Goal: Use online tool/utility: Use online tool/utility

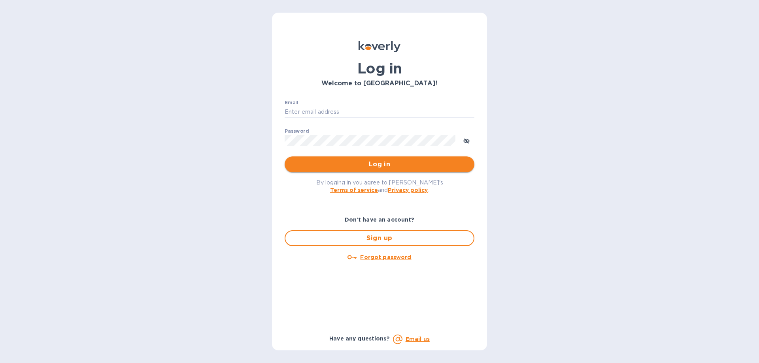
type input "solartime@gmail.com"
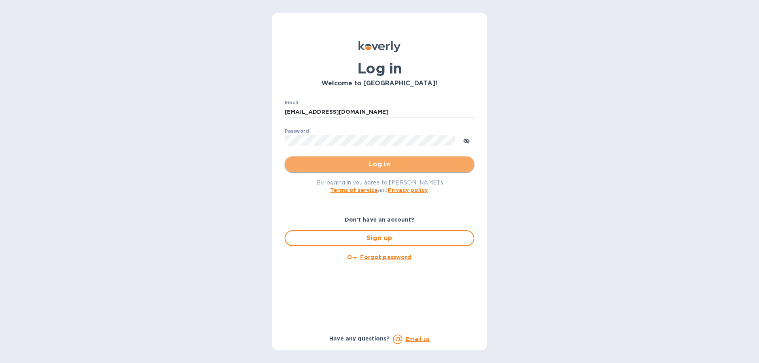
click at [439, 163] on span "Log in" at bounding box center [379, 164] width 177 height 9
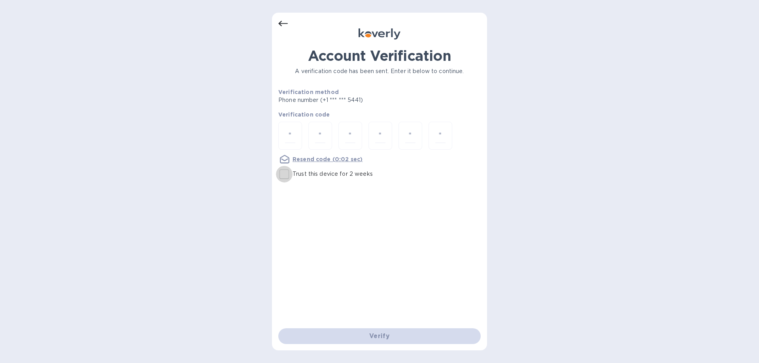
click at [285, 173] on input "Trust this device for 2 weeks" at bounding box center [284, 174] width 17 height 17
checkbox input "true"
click at [289, 134] on input "number" at bounding box center [290, 135] width 10 height 15
type input "8"
type input "6"
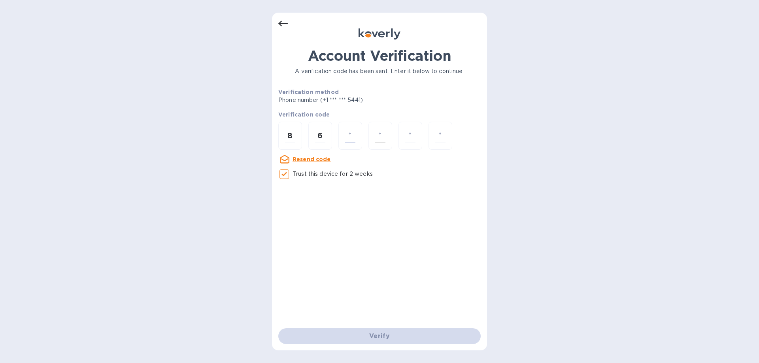
type input "7"
type input "5"
type input "8"
type input "7"
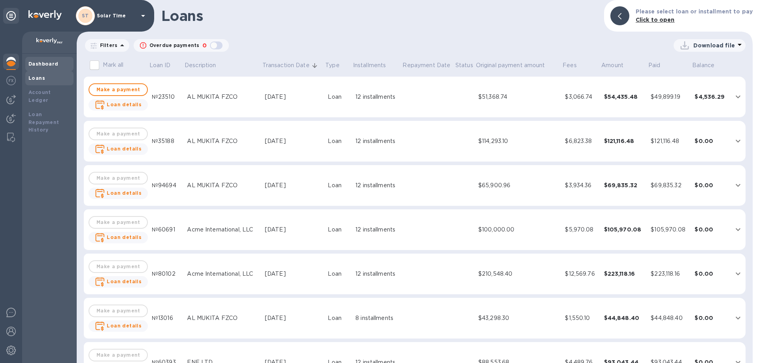
click at [52, 62] on b "Dashboard" at bounding box center [43, 64] width 30 height 6
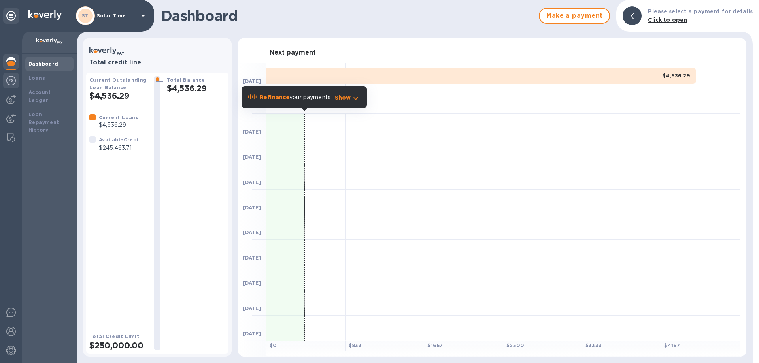
click at [10, 77] on img at bounding box center [10, 80] width 9 height 9
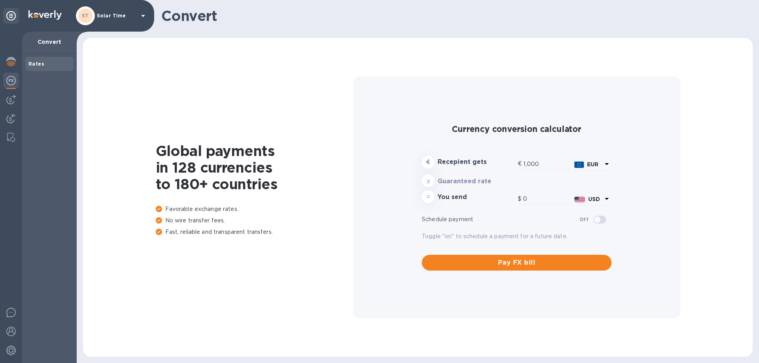
type input "1,185.03"
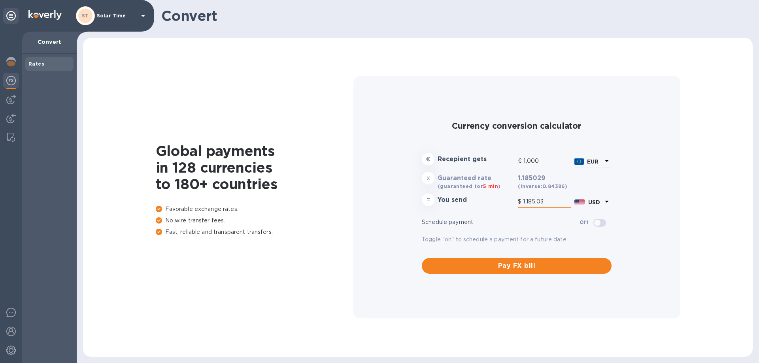
click at [548, 199] on input "1,185.03" at bounding box center [547, 202] width 48 height 12
drag, startPoint x: 547, startPoint y: 200, endPoint x: 508, endPoint y: 197, distance: 39.6
click at [508, 197] on div "= You send $ 1,185.03 USD" at bounding box center [516, 201] width 193 height 19
drag, startPoint x: 543, startPoint y: 161, endPoint x: 500, endPoint y: 156, distance: 43.3
click at [500, 156] on div "€ Recepient gets € 1,000 EUR" at bounding box center [516, 160] width 193 height 19
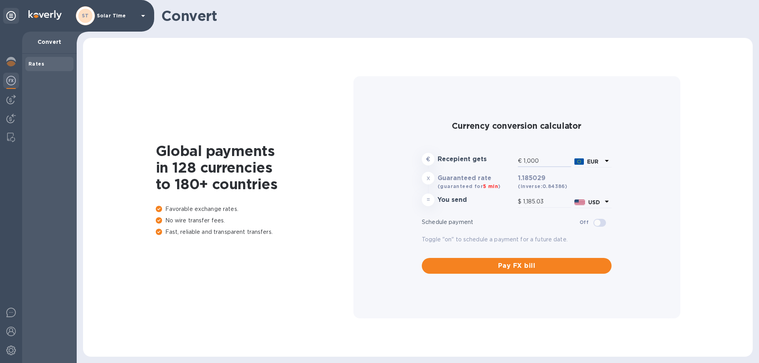
type input "2"
type input "2.37"
type input "29"
type input "34.37"
type input "293"
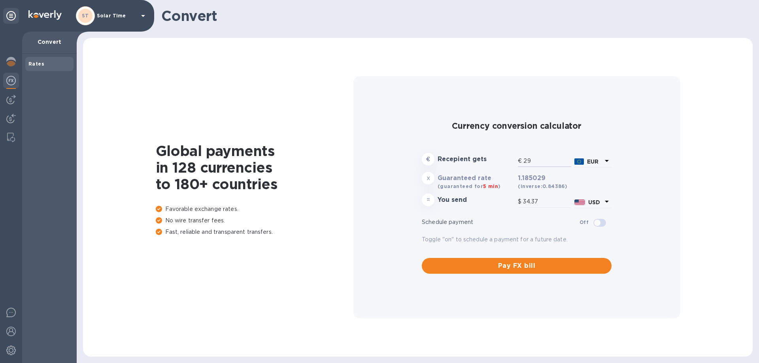
type input "347.21"
type input "29"
type input "34.37"
type input "2"
type input "2.37"
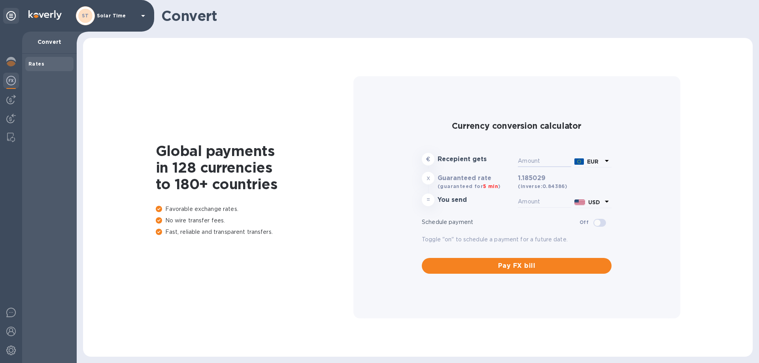
type input "1"
type input "1.19"
type input "16"
type input "18.96"
type input "162"
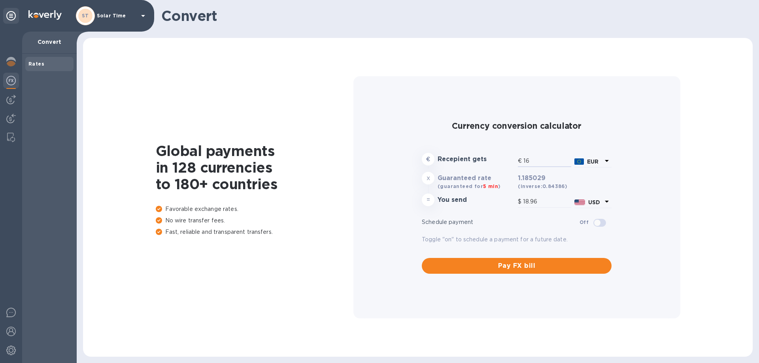
type input "191.97"
type input "1,623"
type input "1,923.3"
type input "16,233"
type input "19,236.58"
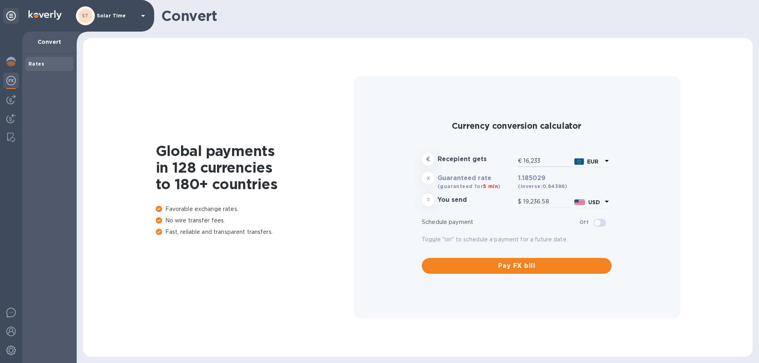
type input "162,336"
type input "192,372.87"
drag, startPoint x: 548, startPoint y: 160, endPoint x: 470, endPoint y: 149, distance: 78.9
click at [470, 149] on div "Currency conversion calculator € Recepient gets € 162,336 EUR x Guaranteed rate…" at bounding box center [516, 197] width 196 height 159
type input "1"
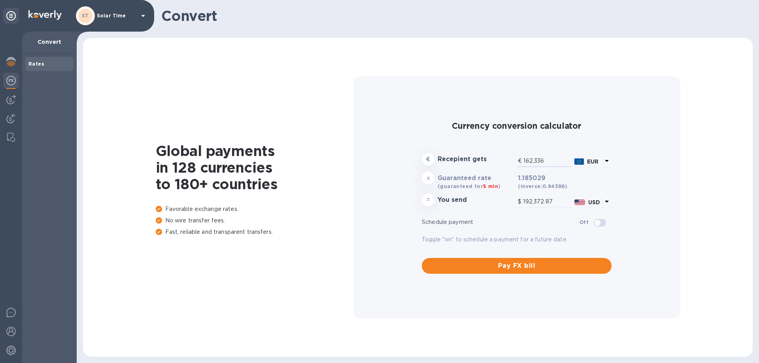
type input "1.19"
type input "10"
type input "11.85"
type input "100"
type input "118.5"
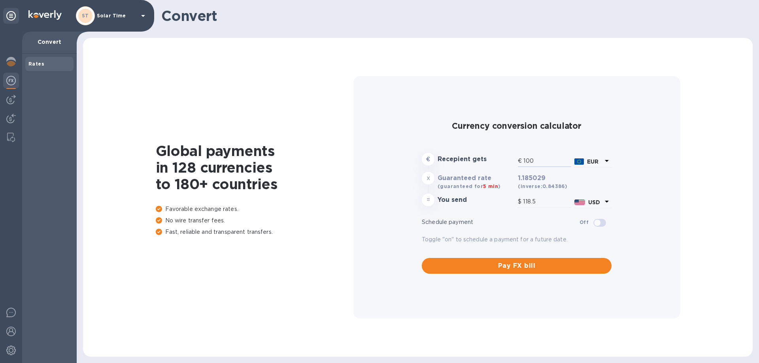
type input "10"
type input "11.85"
type input "1"
type input "1.19"
type input "2"
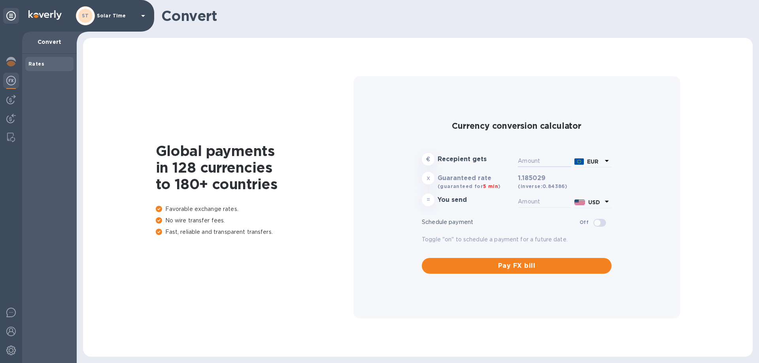
type input "2.37"
type input "298"
type input "353.14"
type input "29"
type input "34.37"
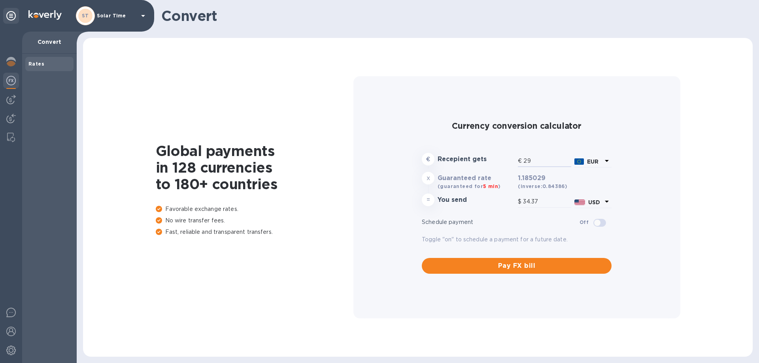
type input "293"
type input "347.21"
type input "293"
